Goal: Task Accomplishment & Management: Complete application form

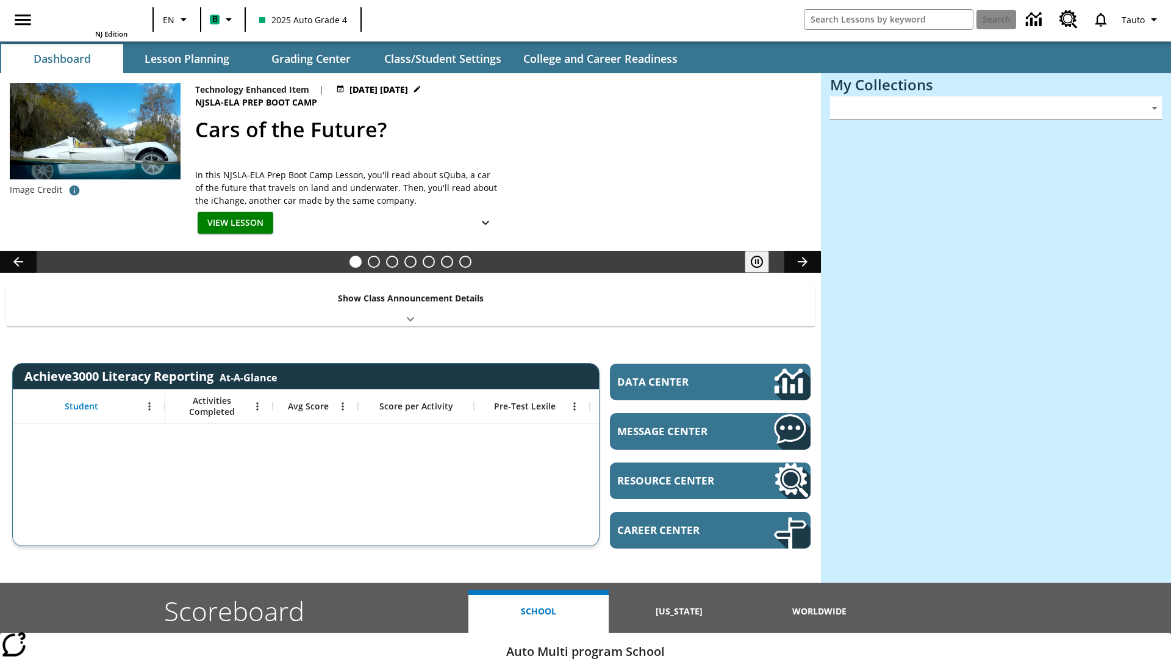
type input "-1"
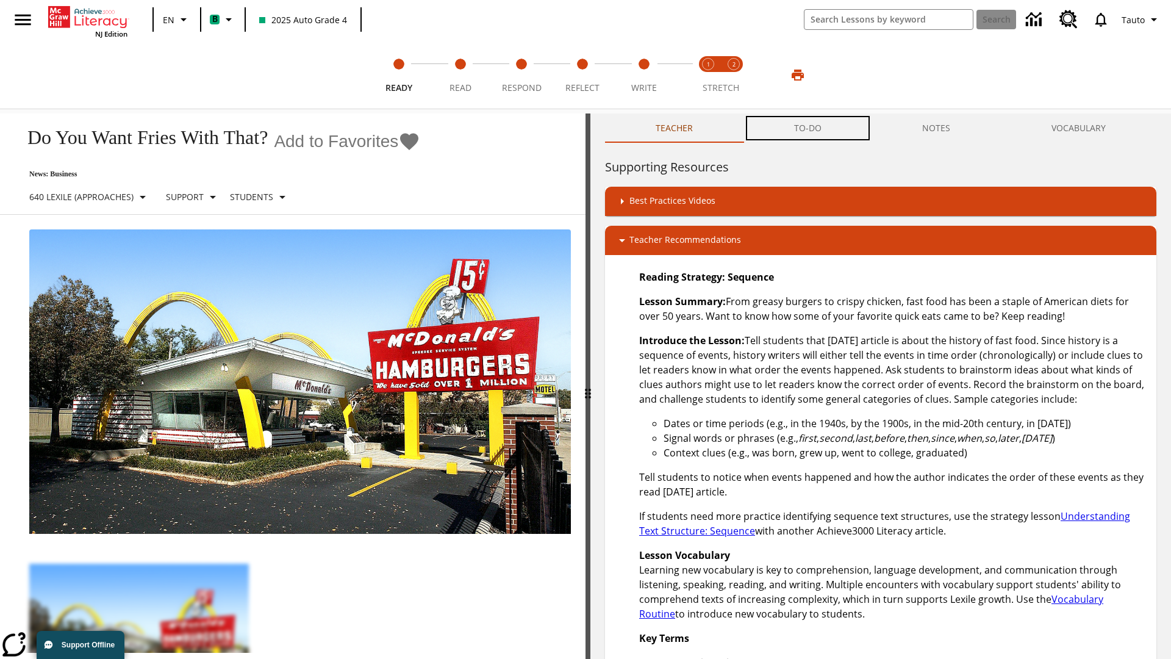
click at [808, 128] on button "TO-DO" at bounding box center [807, 127] width 129 height 29
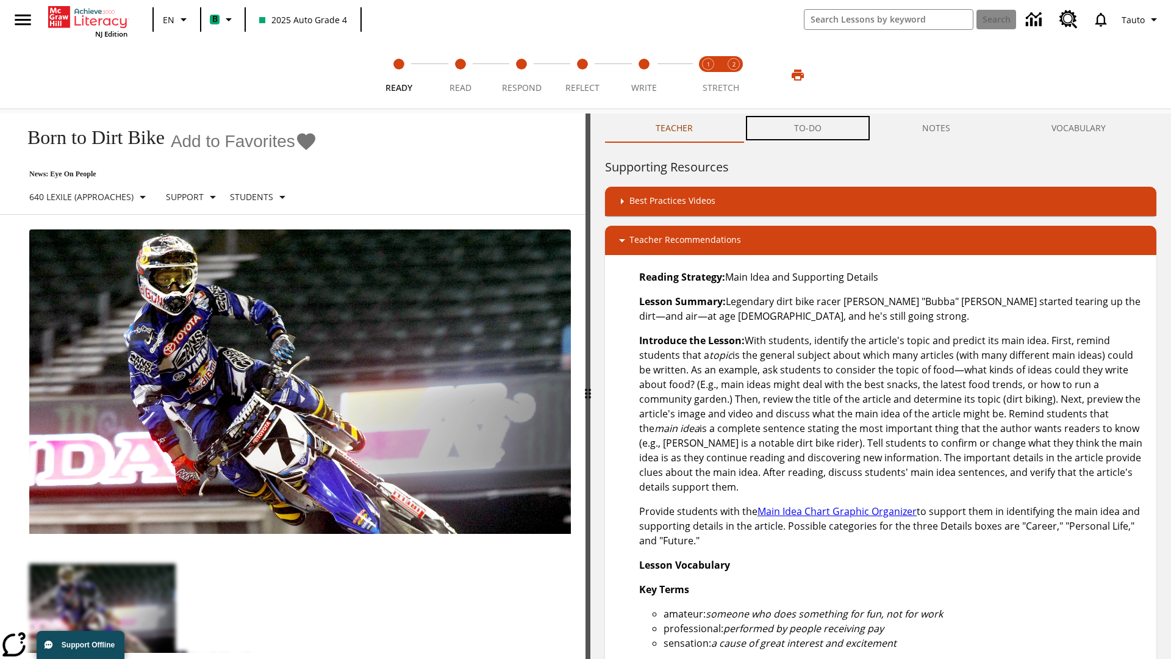
click at [808, 128] on button "TO-DO" at bounding box center [807, 127] width 129 height 29
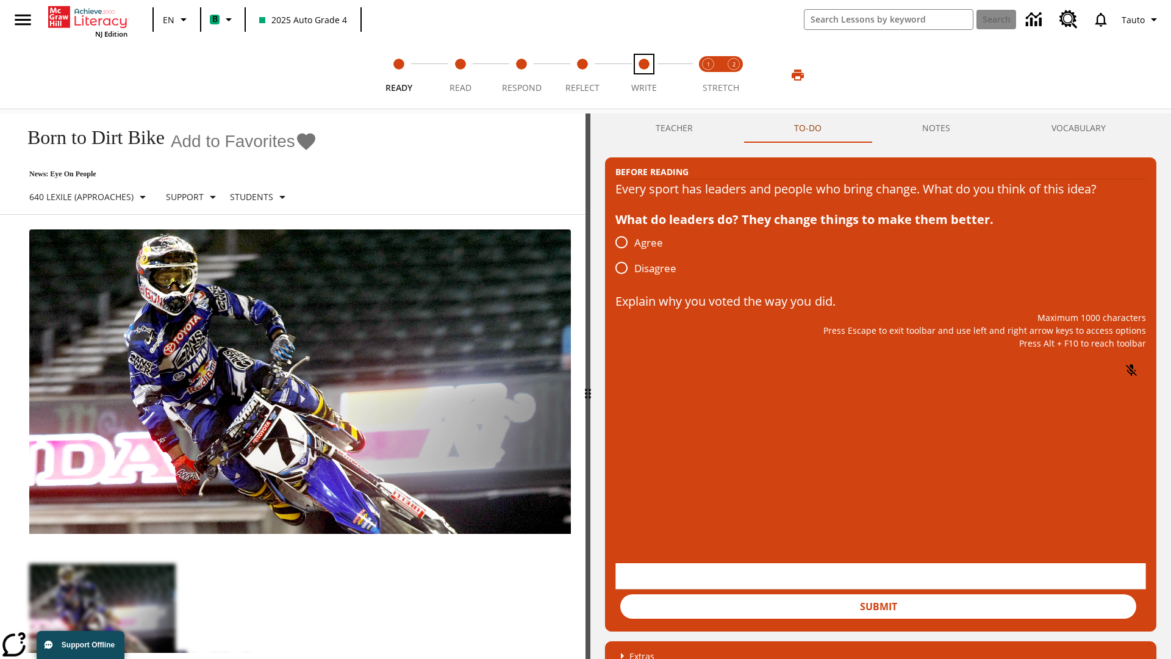
click at [643, 75] on span "Write" at bounding box center [644, 83] width 26 height 22
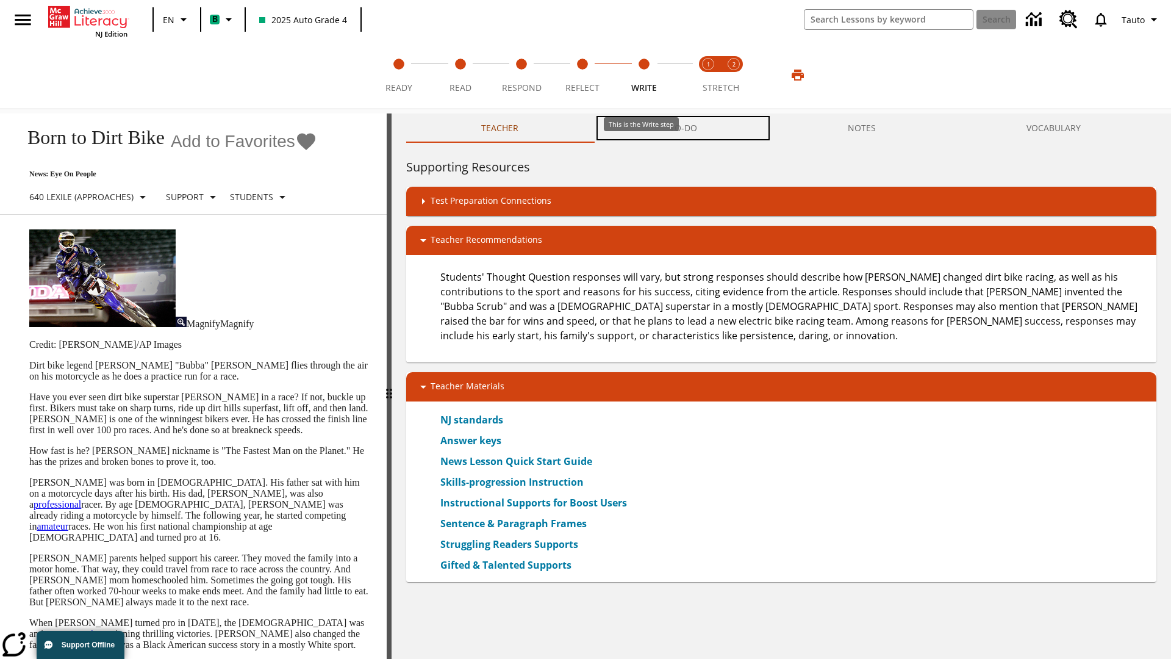
scroll to position [1, 0]
click at [684, 128] on button "TO-DO" at bounding box center [683, 127] width 178 height 29
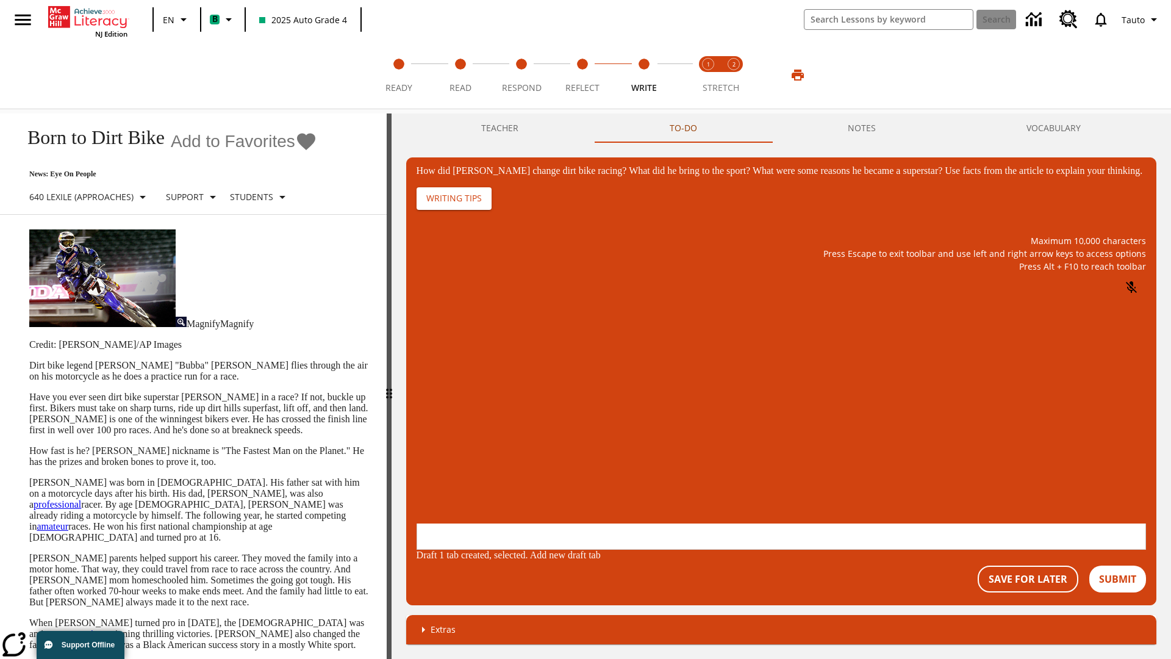
scroll to position [0, 0]
click at [1027, 565] on button "Save For Later" at bounding box center [1027, 578] width 101 height 27
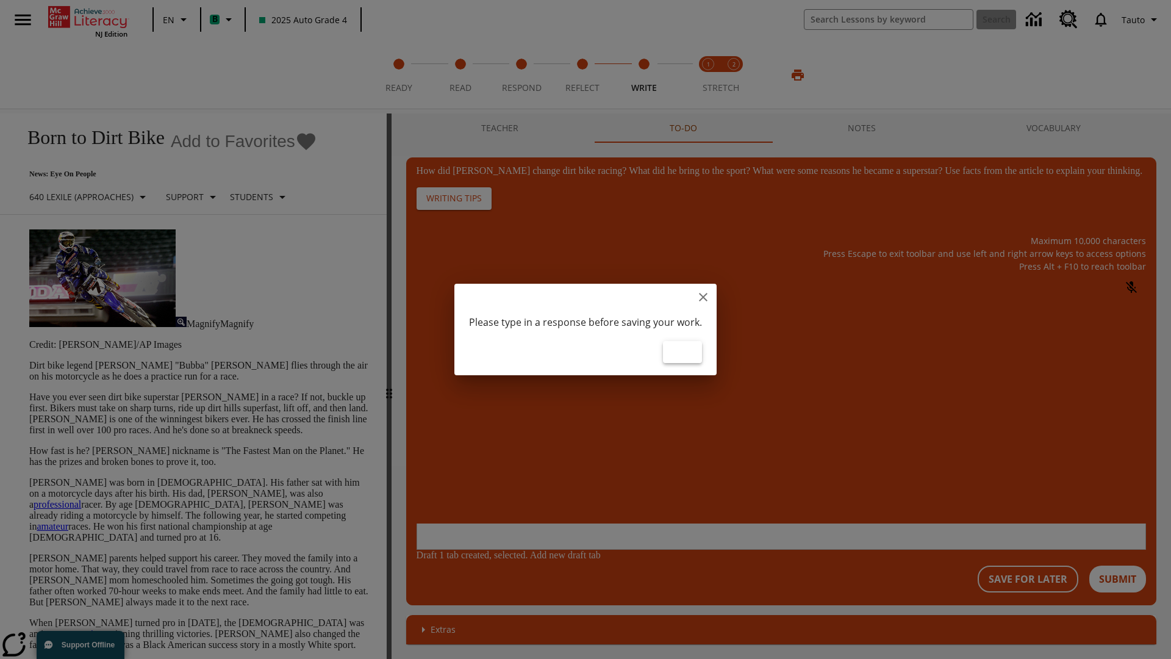
click at [687, 351] on button "Ok" at bounding box center [682, 352] width 39 height 23
click at [594, 445] on p "How did Stewart change dirt bike racing? What did he bring to the sport? What w…" at bounding box center [507, 443] width 173 height 11
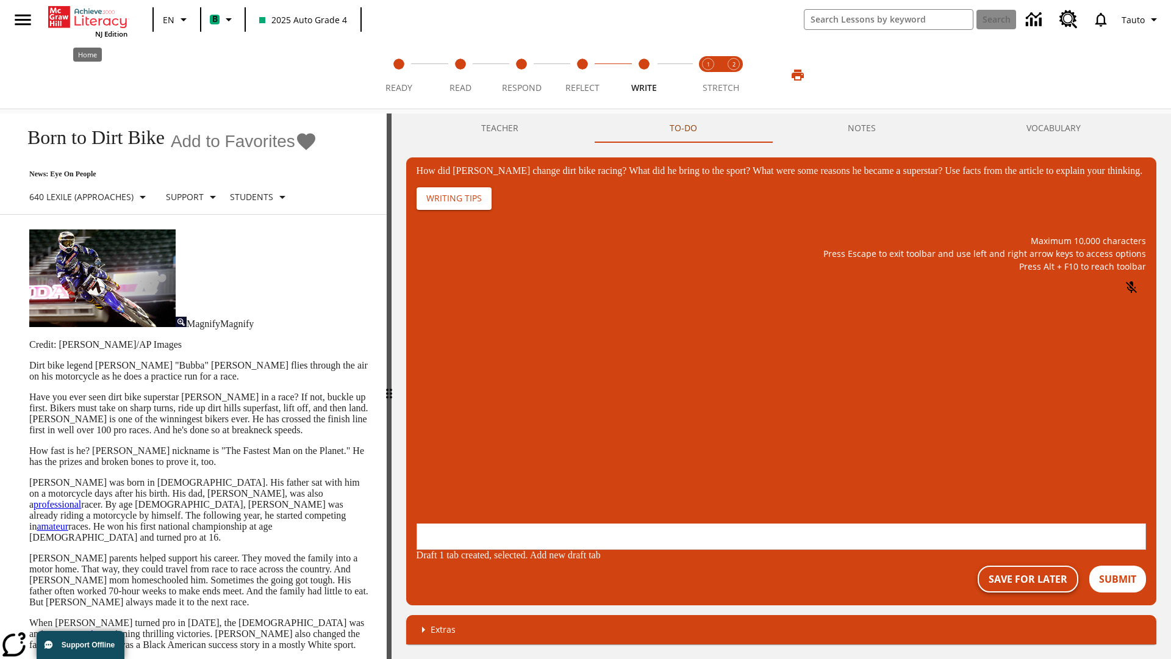
click at [1027, 565] on button "Save For Later" at bounding box center [1027, 578] width 101 height 27
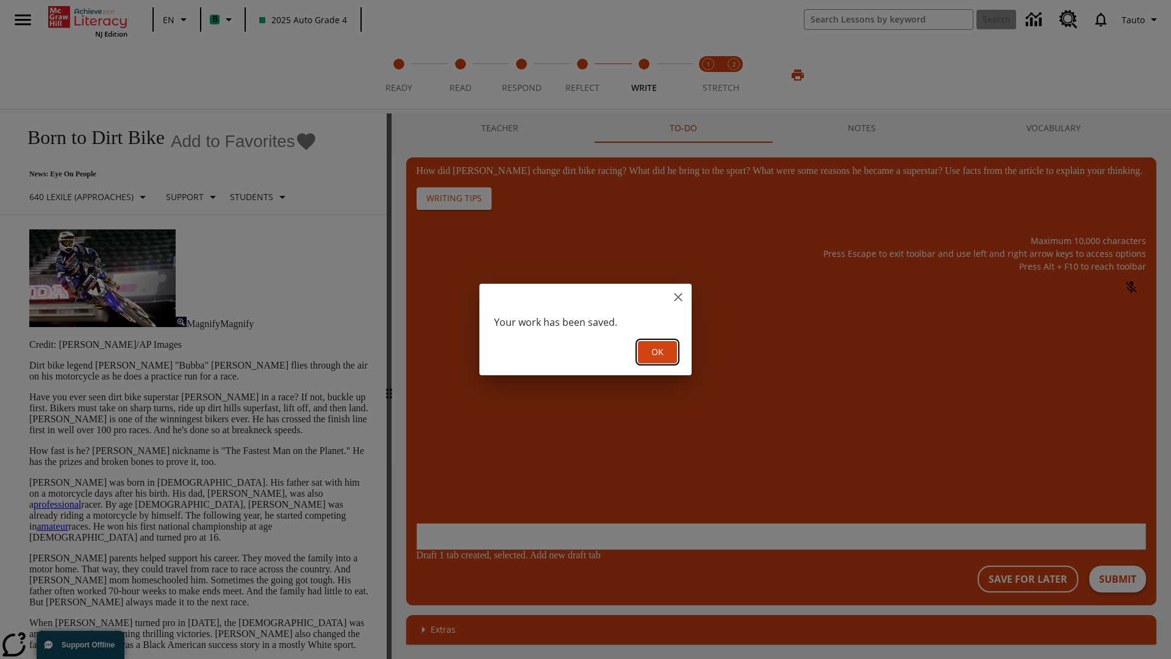
click at [657, 351] on button "Ok" at bounding box center [657, 352] width 39 height 23
click at [1117, 565] on button "Submit" at bounding box center [1117, 578] width 57 height 27
